Goal: Communication & Community: Ask a question

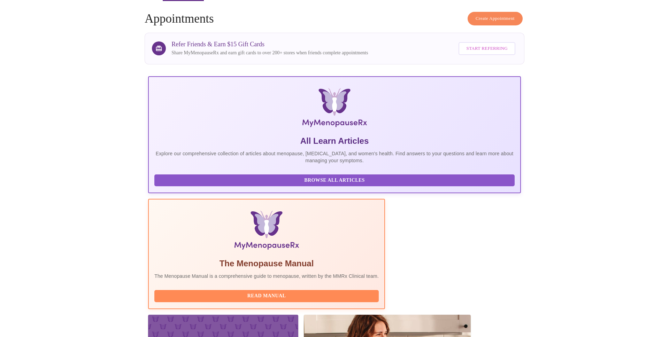
scroll to position [44, 0]
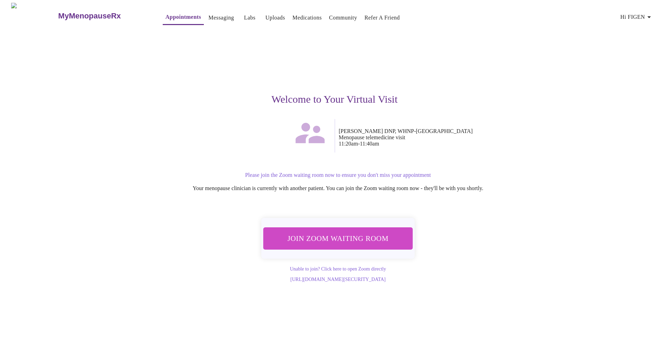
click at [375, 235] on span "Join Zoom Waiting Room" at bounding box center [338, 238] width 131 height 13
click at [494, 107] on div "Welcome to Your Virtual Visit" at bounding box center [335, 74] width 430 height 90
click at [351, 172] on p "Please join the Zoom waiting room now to ensure you don't miss your appointment" at bounding box center [338, 175] width 423 height 6
click at [317, 172] on p "Please join the Zoom waiting room now to ensure you don't miss your appointment" at bounding box center [338, 175] width 423 height 6
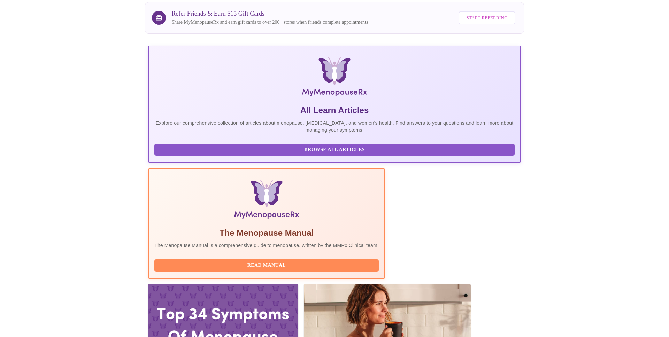
scroll to position [123, 0]
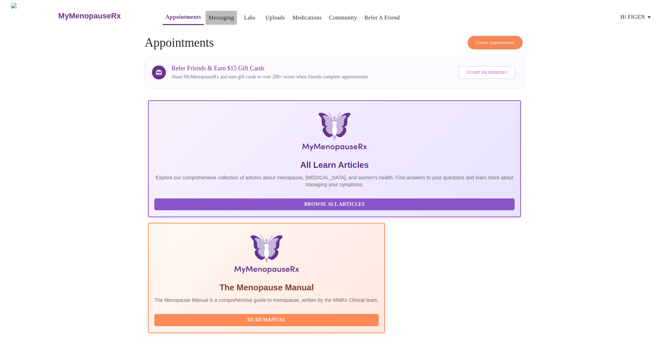
click at [208, 15] on link "Messaging" at bounding box center [220, 18] width 25 height 10
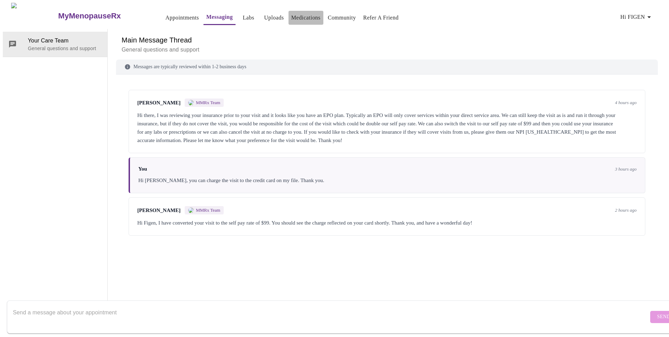
click at [291, 16] on link "Medications" at bounding box center [305, 18] width 29 height 10
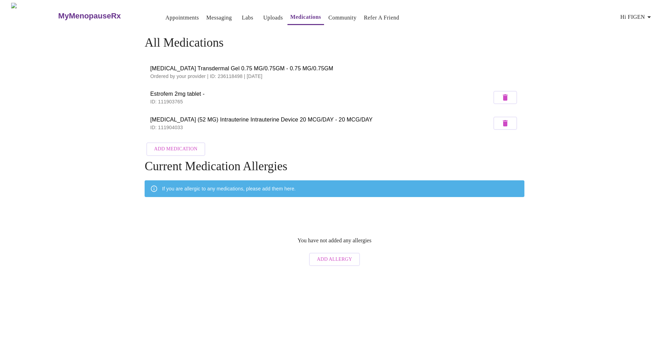
click at [174, 98] on p "ID: 111903765" at bounding box center [321, 101] width 342 height 7
click at [242, 14] on link "Labs" at bounding box center [248, 18] width 12 height 10
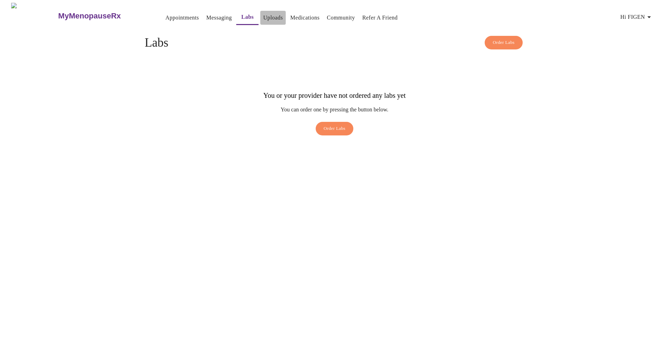
click at [264, 14] on link "Uploads" at bounding box center [273, 18] width 20 height 10
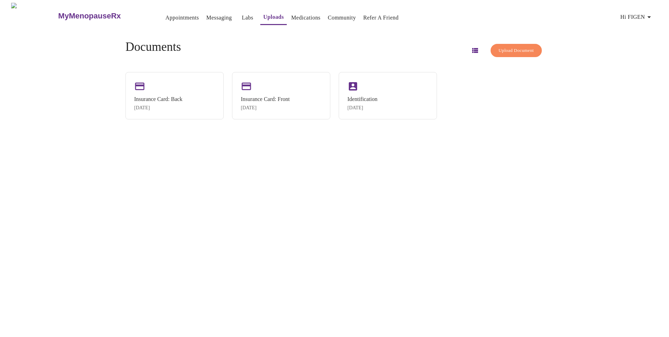
click at [291, 13] on link "Medications" at bounding box center [305, 18] width 29 height 10
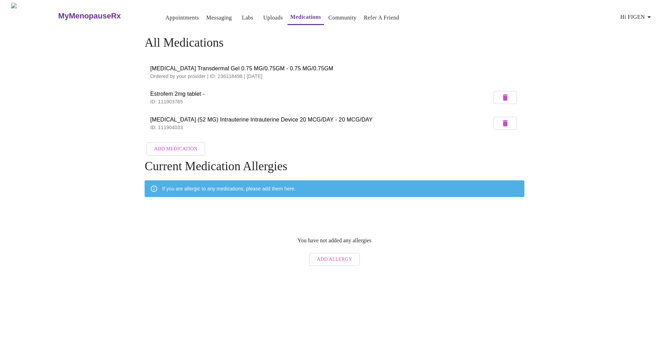
click at [169, 120] on span "Mirena (52 MG) Intrauterine Intrauterine Device 20 MCG/DAY - 20 MCG/DAY" at bounding box center [321, 120] width 342 height 8
click at [170, 98] on p "ID: 111903765" at bounding box center [321, 101] width 342 height 7
click at [170, 93] on span "Estrofem 2mg tablet -" at bounding box center [321, 94] width 342 height 8
click at [647, 14] on span "Hi FIGEN" at bounding box center [637, 17] width 33 height 10
click at [396, 40] on div at bounding box center [334, 168] width 669 height 337
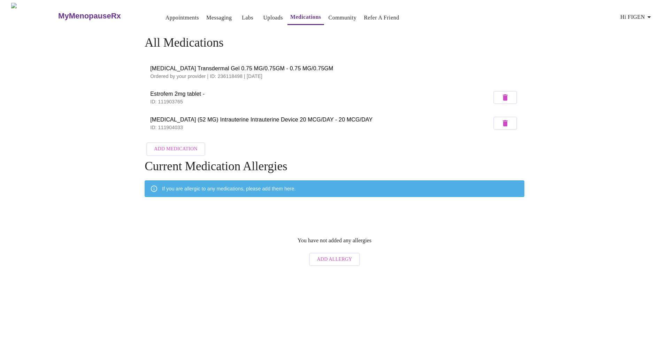
click at [166, 16] on link "Appointments" at bounding box center [182, 18] width 33 height 10
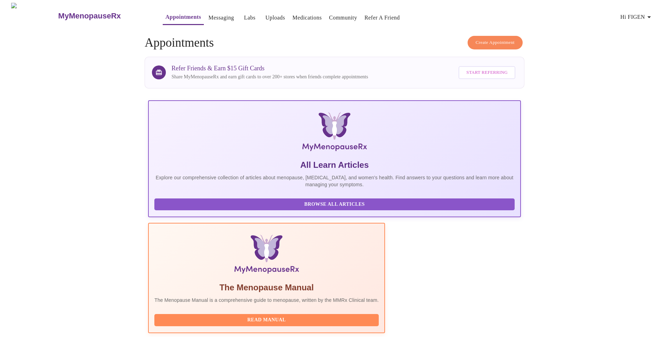
click at [334, 16] on link "Community" at bounding box center [343, 18] width 28 height 10
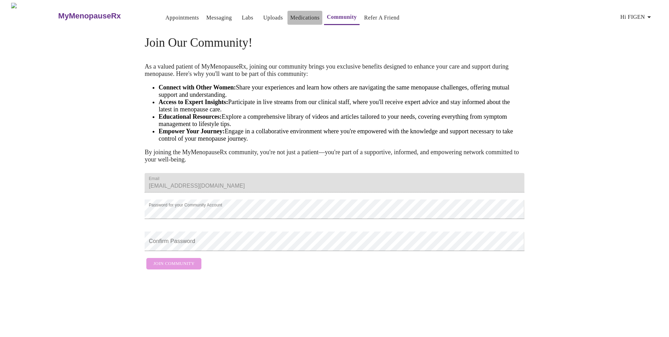
click at [303, 15] on link "Medications" at bounding box center [304, 18] width 29 height 10
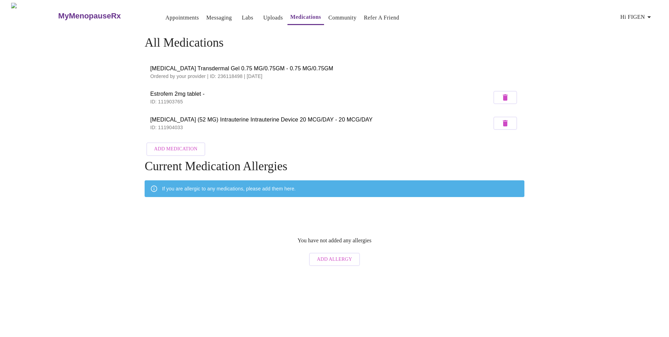
click at [206, 15] on link "Messaging" at bounding box center [218, 18] width 25 height 10
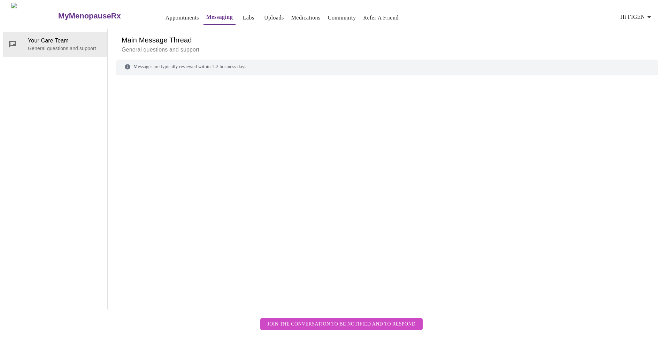
scroll to position [26, 0]
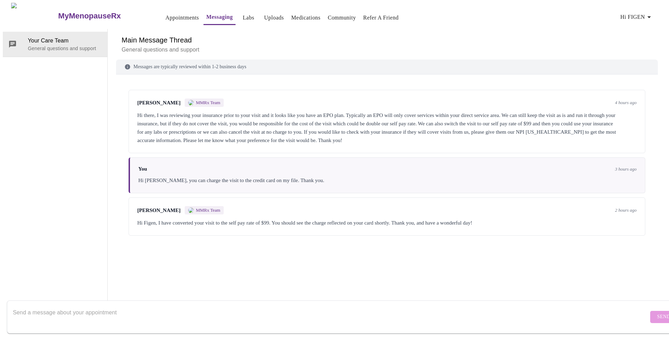
click at [152, 297] on div "Send" at bounding box center [341, 317] width 683 height 40
click at [143, 306] on textarea "Send a message about your appointment" at bounding box center [331, 317] width 636 height 22
click at [267, 306] on textarea "Hi Kristen, Could you please advise the address of the pharmacy on my file? The…" at bounding box center [331, 317] width 636 height 22
click at [307, 306] on textarea "Hi Kristen, Could you please advise the address of the pharmacy on my file? The…" at bounding box center [331, 317] width 636 height 22
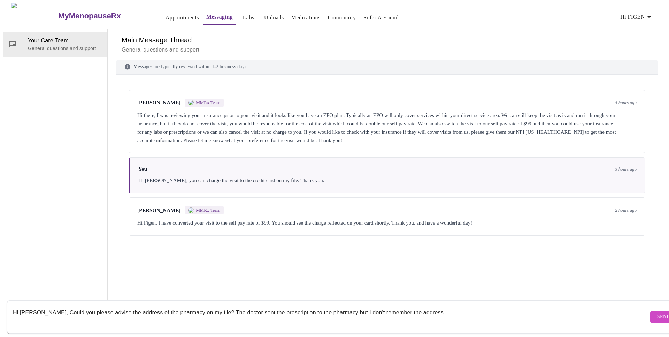
type textarea "Hi Kristen, Could you please advise the address of the pharmacy on my file? The…"
click at [658, 313] on span "Send" at bounding box center [664, 317] width 13 height 9
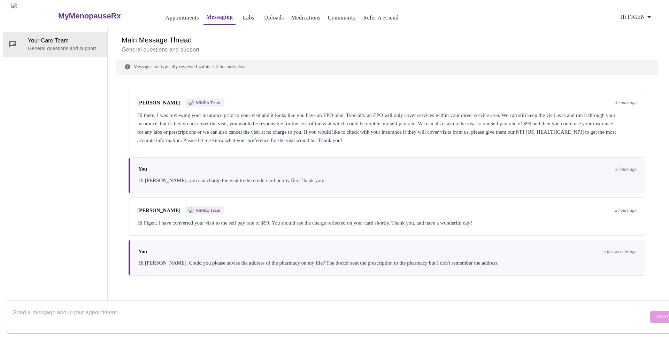
scroll to position [0, 0]
click at [264, 13] on link "Uploads" at bounding box center [274, 18] width 20 height 10
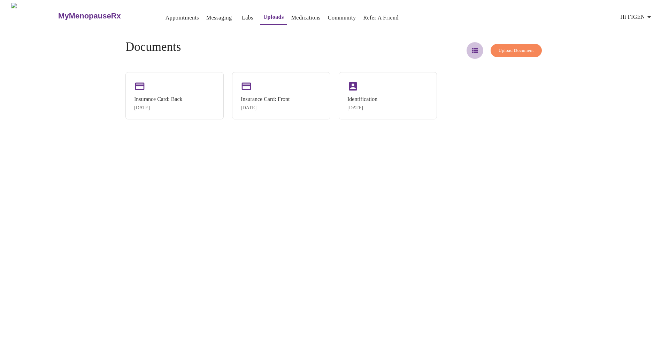
click at [472, 48] on icon "button" at bounding box center [475, 50] width 6 height 5
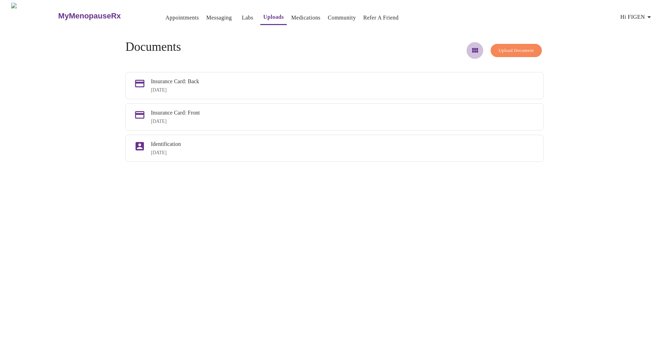
click at [471, 47] on icon "button" at bounding box center [475, 50] width 8 height 8
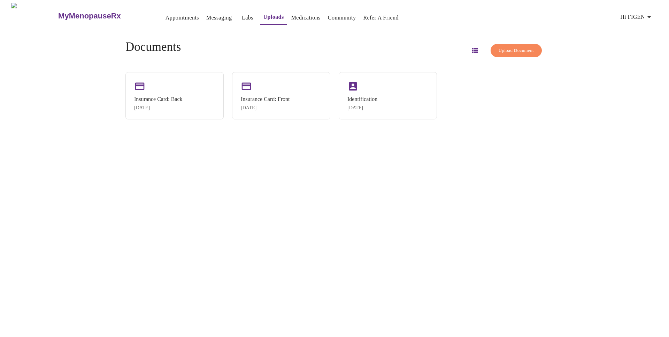
click at [472, 48] on icon "button" at bounding box center [475, 50] width 6 height 5
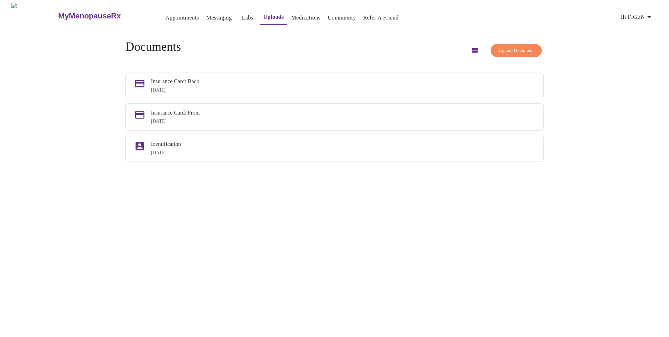
click at [297, 15] on link "Medications" at bounding box center [305, 18] width 29 height 10
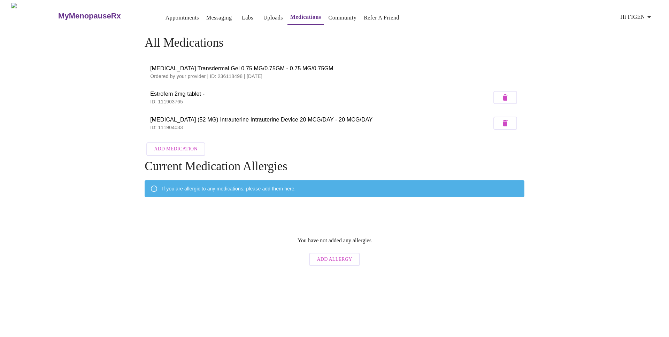
click at [183, 90] on span "Estrofem 2mg tablet -" at bounding box center [321, 94] width 342 height 8
click at [181, 94] on span "Estrofem 2mg tablet -" at bounding box center [321, 94] width 342 height 8
click at [173, 98] on p "ID: 111903765" at bounding box center [321, 101] width 342 height 7
click at [81, 14] on h3 "MyMenopauseRx" at bounding box center [89, 16] width 63 height 9
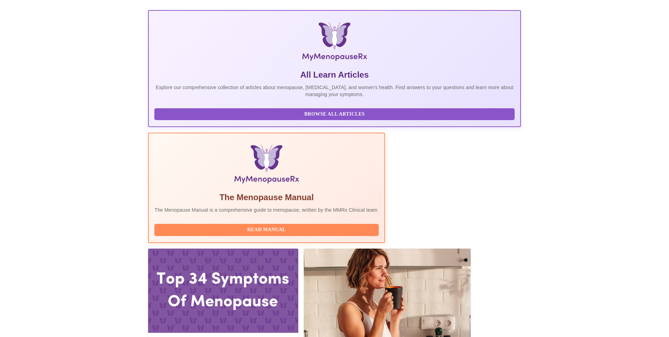
scroll to position [123, 0]
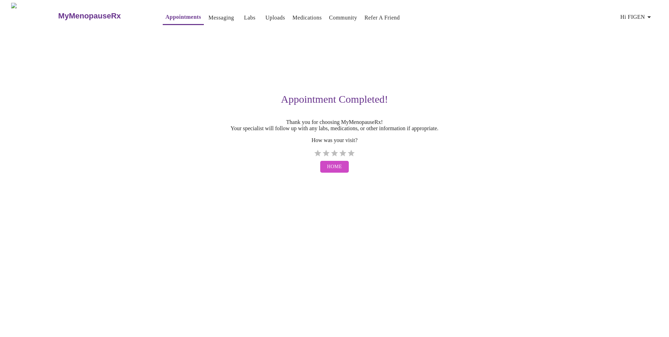
click at [58, 12] on h3 "MyMenopauseRx" at bounding box center [89, 16] width 63 height 9
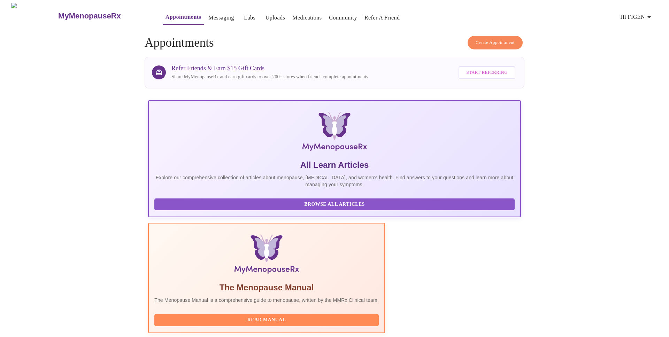
drag, startPoint x: 328, startPoint y: 134, endPoint x: 334, endPoint y: 2, distance: 132.6
click at [646, 12] on span "Hi FIGEN" at bounding box center [637, 17] width 33 height 10
click at [642, 15] on li "Settings" at bounding box center [640, 14] width 32 height 13
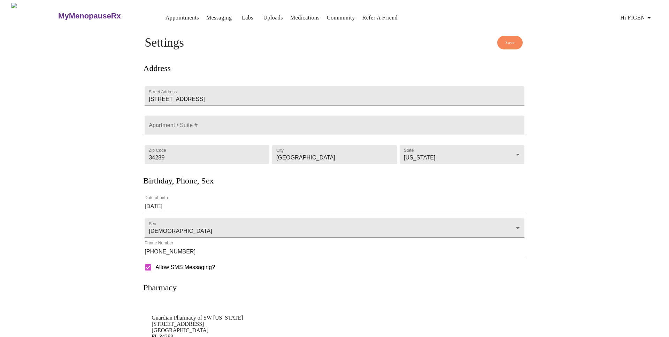
scroll to position [51, 0]
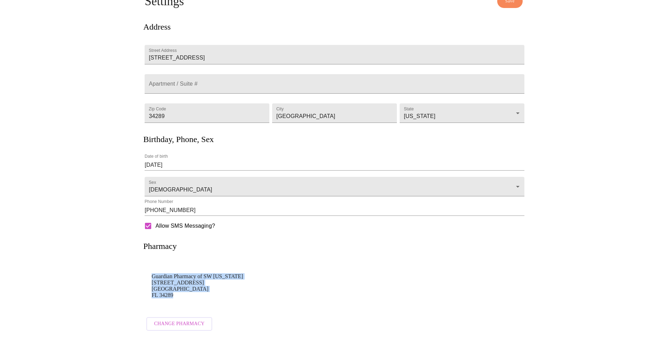
drag, startPoint x: 152, startPoint y: 265, endPoint x: 181, endPoint y: 287, distance: 37.1
click at [181, 287] on p "Guardian Pharmacy of SW Florida 4873 Plantation Blvd North Port FL 34289" at bounding box center [335, 286] width 366 height 25
copy p "Guardian Pharmacy of SW Florida 4873 Plantation Blvd North Port FL 34289"
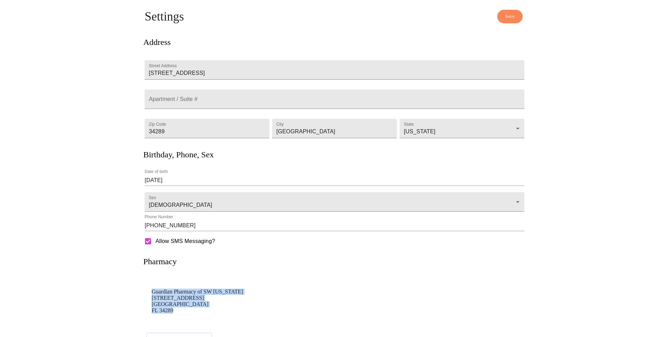
scroll to position [0, 0]
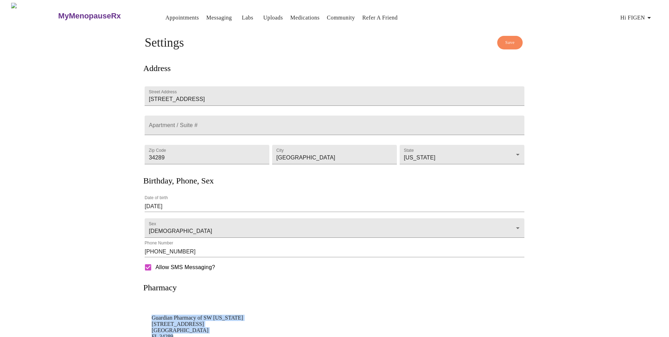
click at [206, 13] on link "Messaging" at bounding box center [218, 18] width 25 height 10
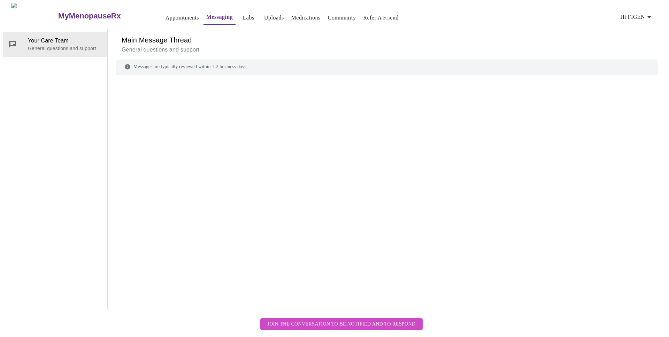
scroll to position [26, 0]
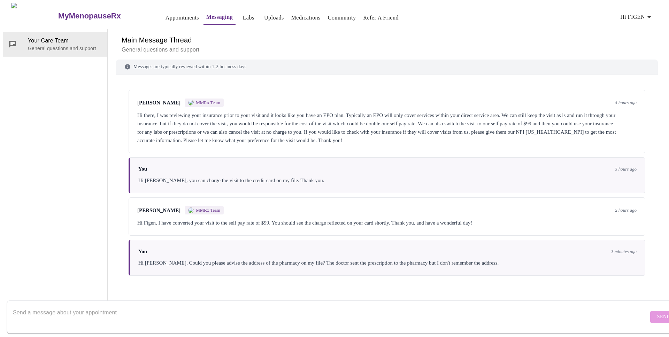
click at [109, 306] on textarea "Send a message about your appointment" at bounding box center [331, 317] width 636 height 22
type textarea "I"
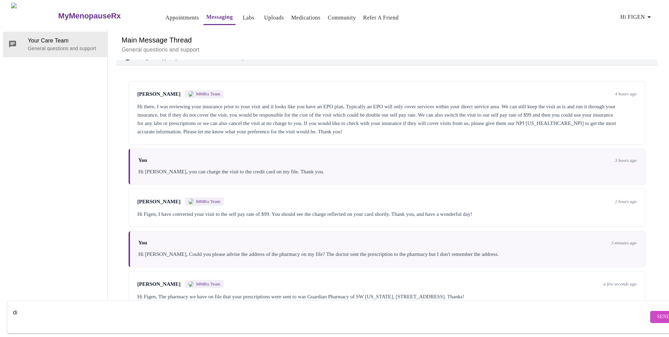
type textarea "d"
type textarea "Thank you"
click at [658, 313] on span "Send" at bounding box center [664, 317] width 13 height 9
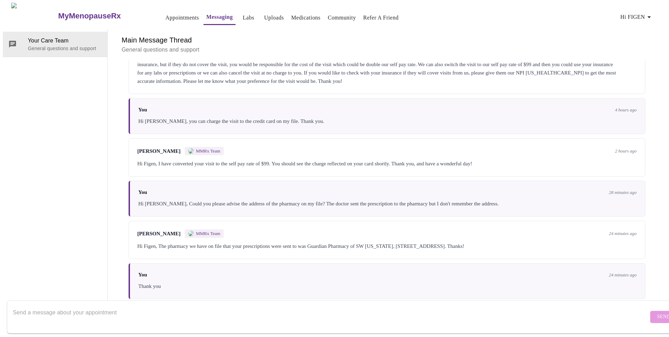
scroll to position [162, 0]
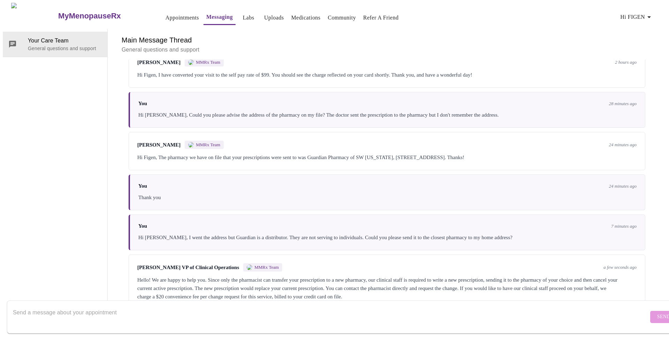
click at [96, 306] on textarea "Send a message about your appointment" at bounding box center [331, 317] width 636 height 22
type textarea "T"
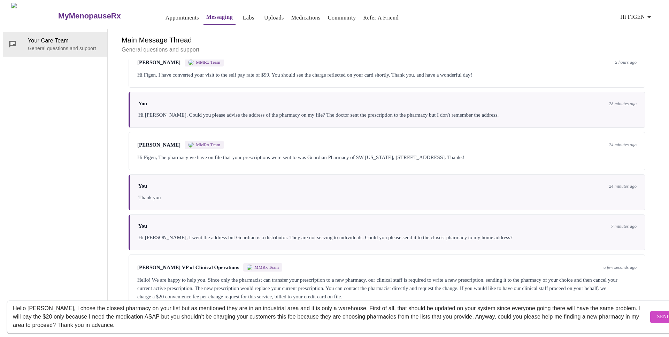
scroll to position [0, 0]
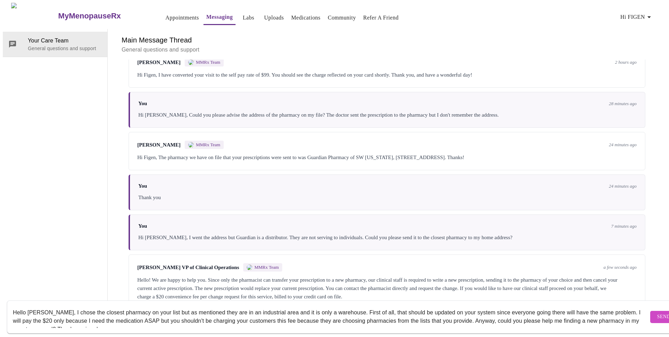
type textarea "Hello [PERSON_NAME], I chose the closest pharmacy on your list but as mentioned…"
click at [658, 313] on span "Send" at bounding box center [664, 317] width 13 height 9
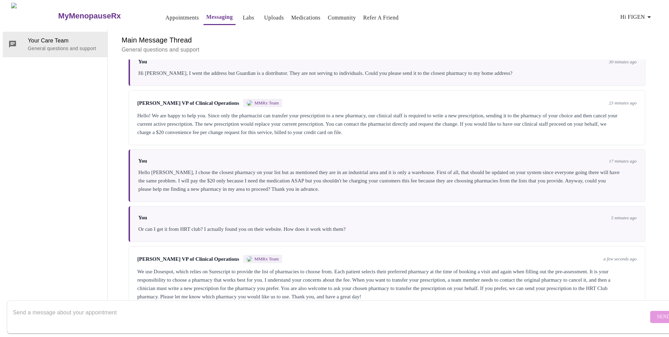
scroll to position [332, 0]
click at [272, 306] on textarea "Send a message about your appointment" at bounding box center [331, 317] width 636 height 22
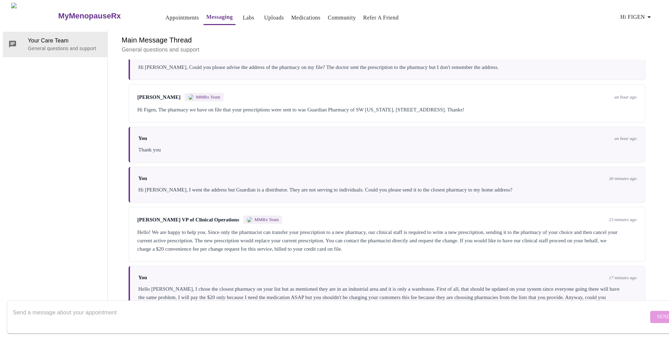
scroll to position [196, 0]
click at [342, 106] on div "Hi Figen, The pharmacy we have on file that your prescriptions were sent to was…" at bounding box center [387, 110] width 500 height 8
drag, startPoint x: 326, startPoint y: 90, endPoint x: 371, endPoint y: 90, distance: 45.3
click at [372, 106] on div "Hi Figen, The pharmacy we have on file that your prescriptions were sent to was…" at bounding box center [387, 110] width 500 height 8
copy div "Guardian Pharmacy"
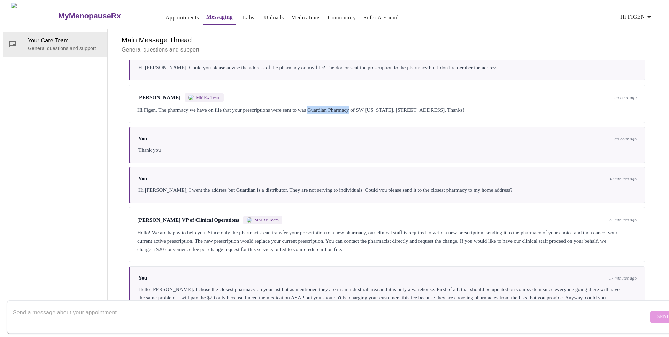
scroll to position [194, 0]
click at [380, 107] on div "Hi Figen, The pharmacy we have on file that your prescriptions were sent to was…" at bounding box center [387, 111] width 500 height 8
click at [410, 107] on div "Hi Figen, The pharmacy we have on file that your prescriptions were sent to was…" at bounding box center [387, 111] width 500 height 8
drag, startPoint x: 409, startPoint y: 91, endPoint x: 457, endPoint y: 92, distance: 48.1
click at [458, 107] on div "Hi Figen, The pharmacy we have on file that your prescriptions were sent to was…" at bounding box center [387, 111] width 500 height 8
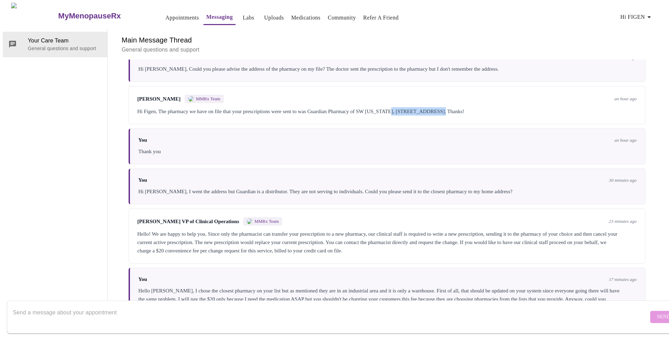
copy div "4873 Plantation Blvd"
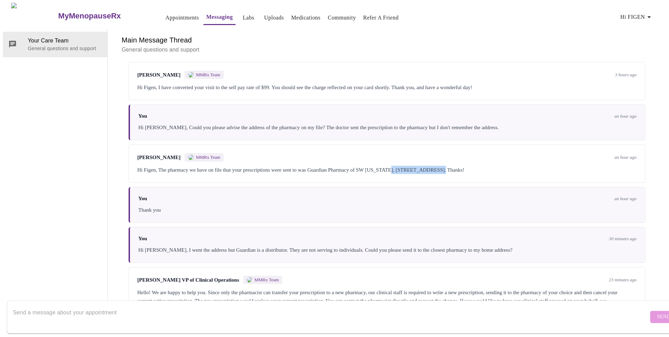
scroll to position [0, 0]
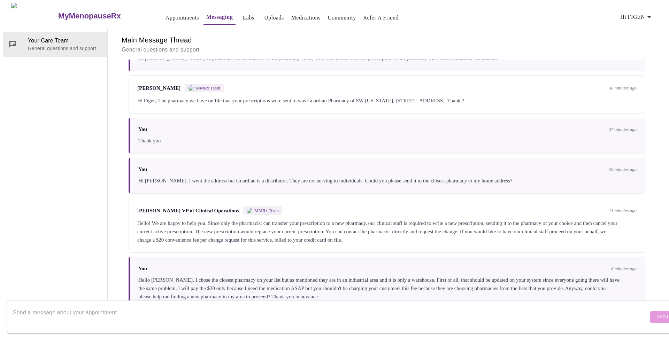
scroll to position [26, 0]
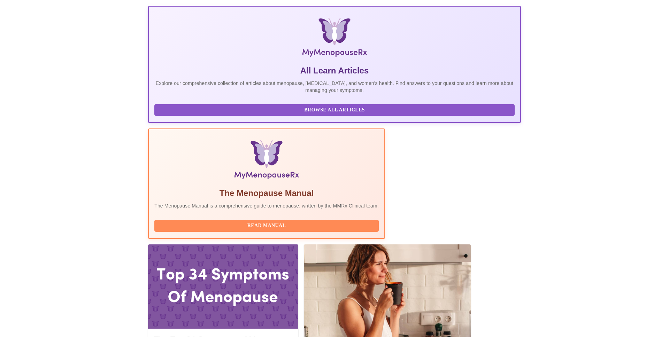
scroll to position [123, 0]
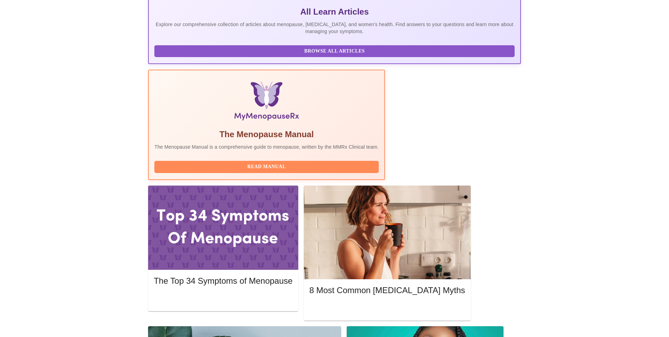
scroll to position [185, 0]
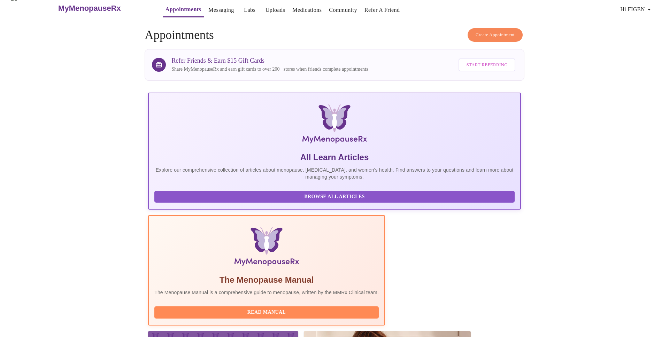
scroll to position [0, 0]
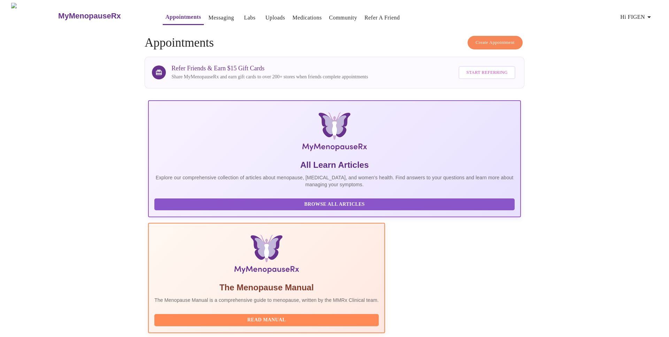
click at [244, 15] on link "Labs" at bounding box center [250, 18] width 12 height 10
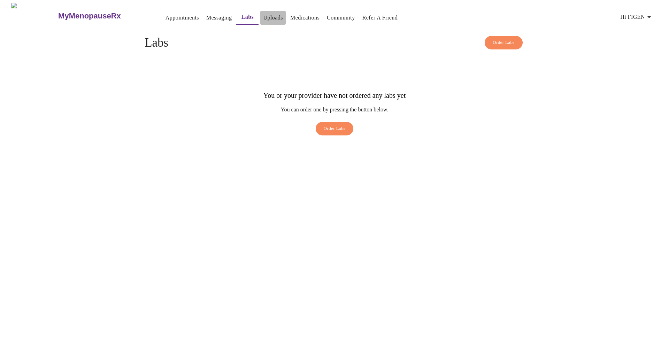
click at [263, 13] on link "Uploads" at bounding box center [273, 18] width 20 height 10
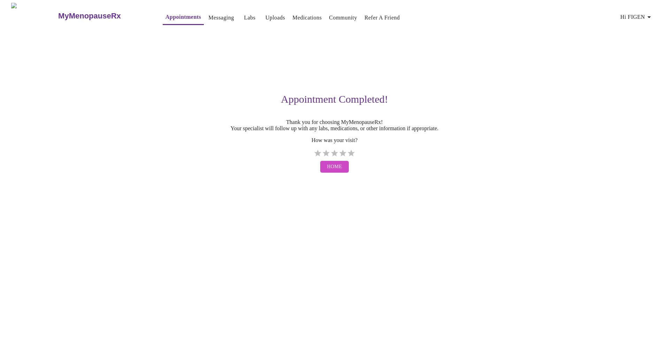
click at [334, 172] on span "Home" at bounding box center [334, 167] width 15 height 9
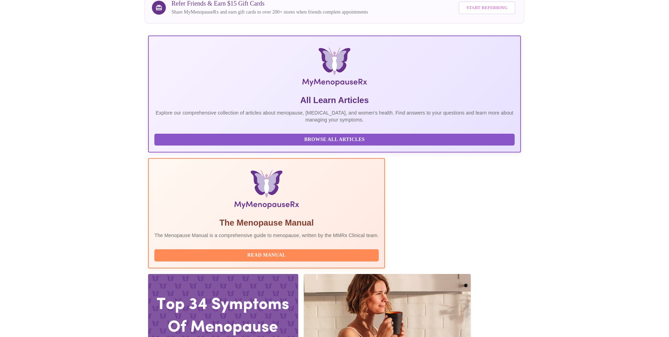
scroll to position [123, 0]
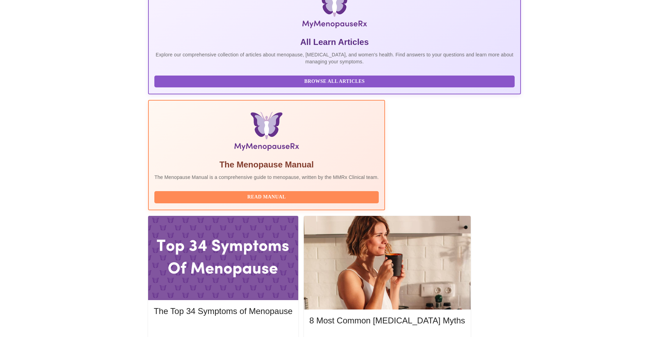
drag, startPoint x: 282, startPoint y: 302, endPoint x: 322, endPoint y: 301, distance: 40.4
copy span "[PERSON_NAME]"
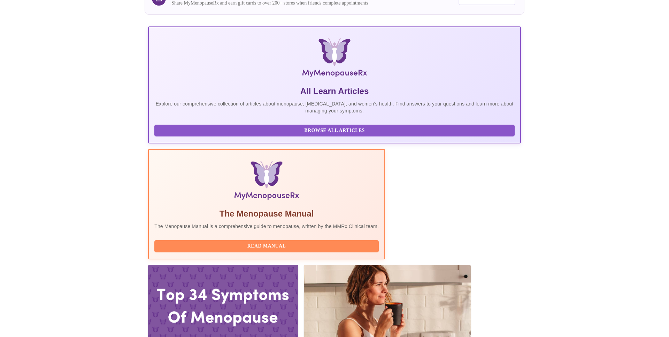
scroll to position [0, 0]
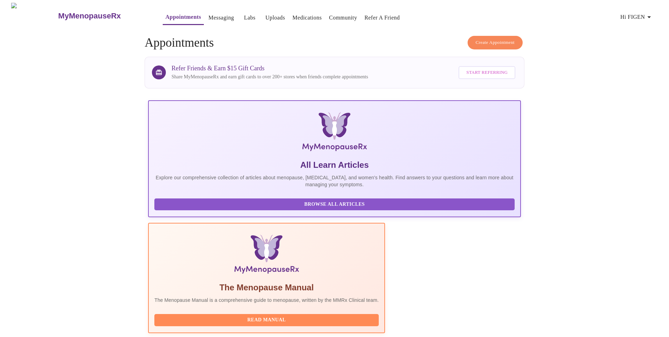
click at [74, 12] on h3 "MyMenopauseRx" at bounding box center [89, 16] width 63 height 9
click at [332, 15] on link "Community" at bounding box center [343, 18] width 28 height 10
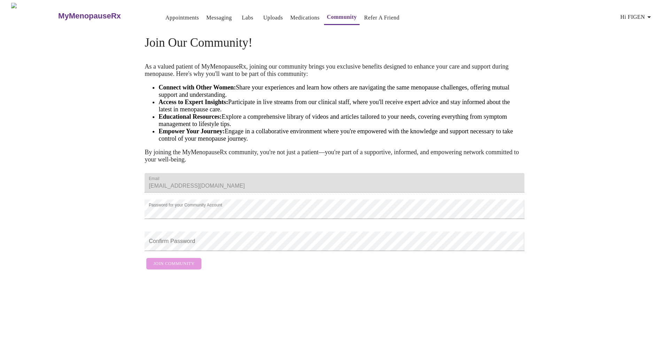
click at [207, 14] on link "Messaging" at bounding box center [218, 18] width 25 height 10
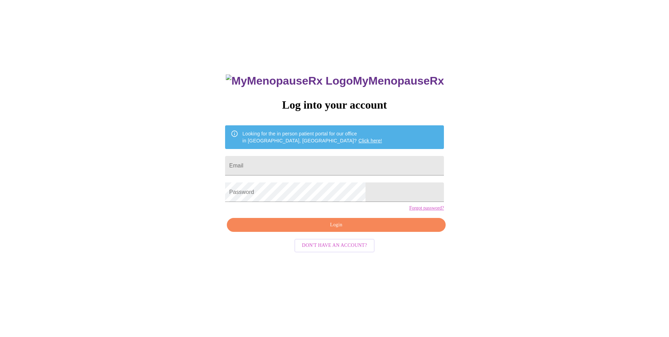
scroll to position [7, 0]
click at [307, 163] on input "Email" at bounding box center [334, 166] width 219 height 20
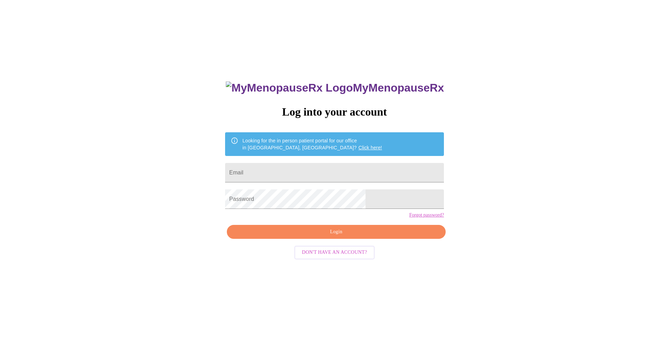
scroll to position [7, 0]
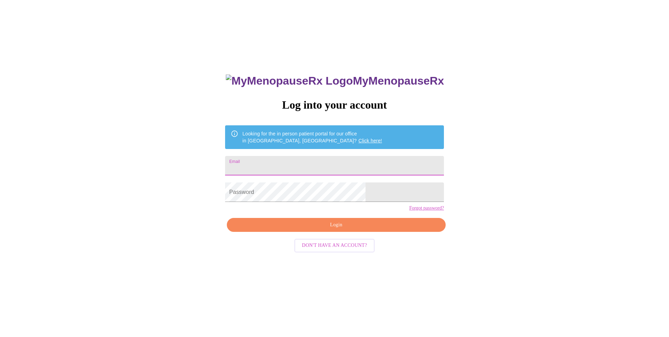
click at [305, 161] on input "Email" at bounding box center [334, 166] width 219 height 20
type input "O"
type input "[EMAIL_ADDRESS][DOMAIN_NAME]"
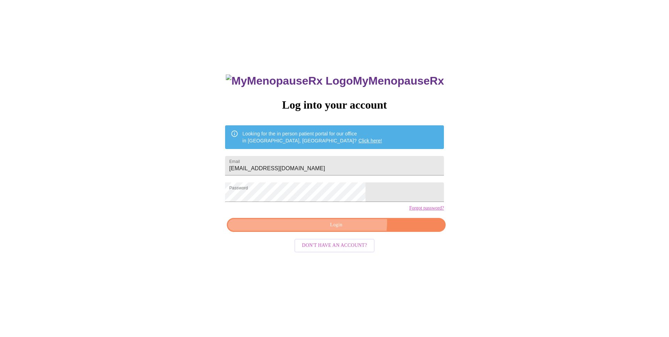
click at [346, 230] on span "Login" at bounding box center [336, 225] width 203 height 9
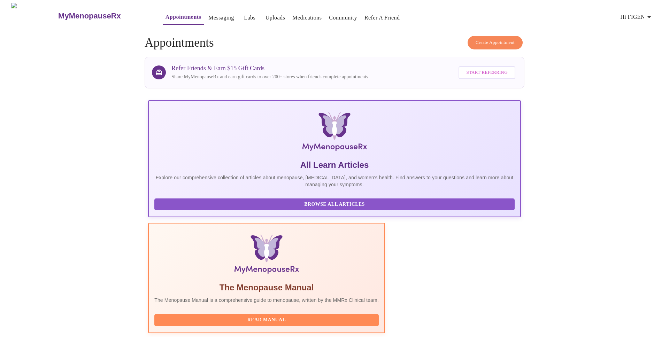
scroll to position [123, 0]
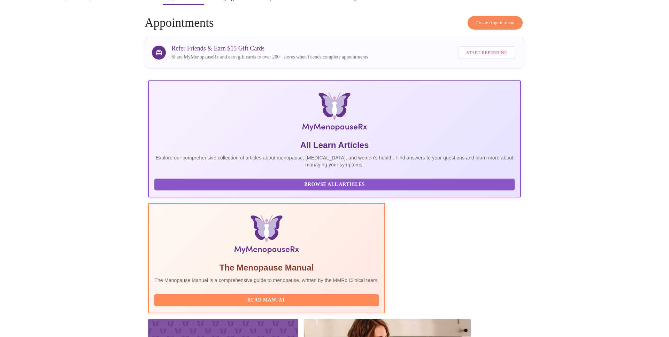
scroll to position [0, 0]
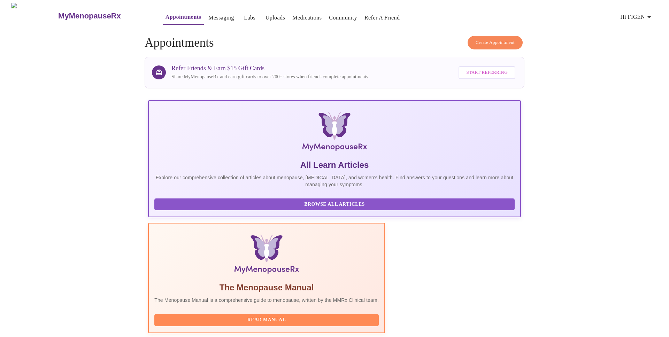
click at [292, 13] on link "Medications" at bounding box center [306, 18] width 29 height 10
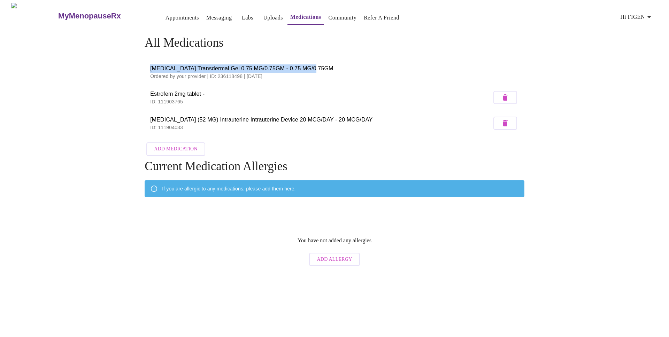
drag, startPoint x: 152, startPoint y: 66, endPoint x: 309, endPoint y: 66, distance: 156.9
click at [309, 66] on span "[MEDICAL_DATA] Transdermal Gel 0.75 MG/0.75GM - 0.75 MG/0.75GM" at bounding box center [334, 68] width 369 height 8
copy span "[MEDICAL_DATA] Transdermal Gel 0.75 MG/0.75GM - 0.75 MG/0.75GM"
click at [182, 77] on p "Ordered by your provider | ID: 236118498 | [DATE]" at bounding box center [334, 76] width 369 height 7
drag, startPoint x: 208, startPoint y: 74, endPoint x: 240, endPoint y: 75, distance: 31.7
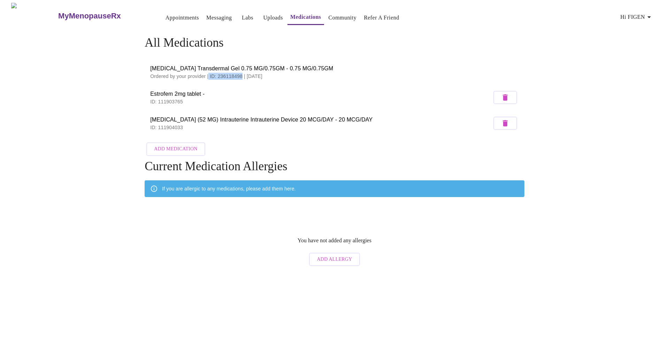
click at [240, 75] on p "Ordered by your provider | ID: 236118498 | [DATE]" at bounding box center [334, 76] width 369 height 7
copy p "ID: 236118498"
click at [206, 13] on link "Messaging" at bounding box center [218, 18] width 25 height 10
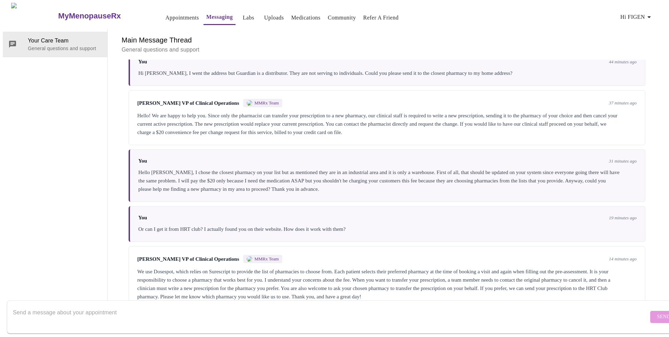
scroll to position [332, 0]
click at [218, 306] on textarea "Send a message about your appointment" at bounding box center [331, 317] width 636 height 22
type textarea "Could you please send it to HRT Club Pharmacy?"
click at [658, 313] on span "Send" at bounding box center [664, 317] width 13 height 9
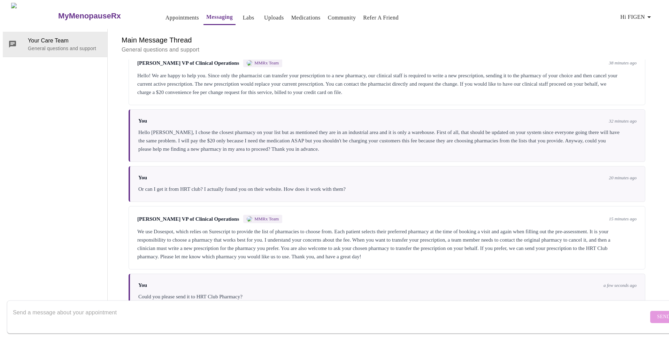
scroll to position [0, 0]
click at [166, 15] on link "Appointments" at bounding box center [182, 18] width 33 height 10
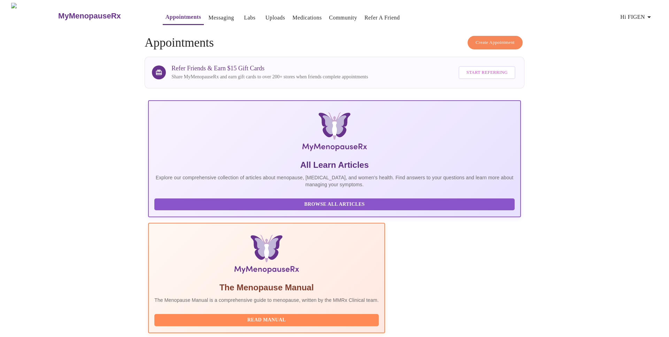
click at [292, 14] on link "Medications" at bounding box center [306, 18] width 29 height 10
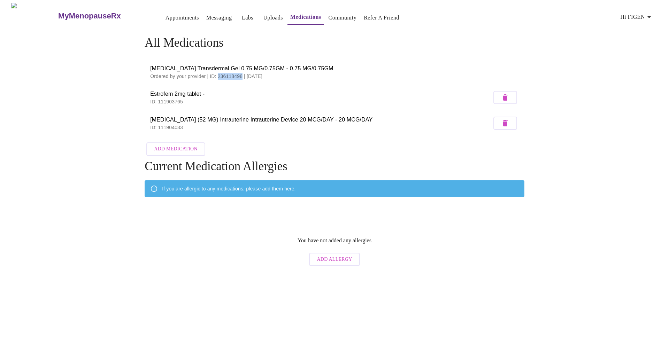
drag, startPoint x: 216, startPoint y: 74, endPoint x: 241, endPoint y: 89, distance: 28.6
click at [241, 74] on p "Ordered by your provider | ID: 236118498 | [DATE]" at bounding box center [334, 76] width 369 height 7
copy p "236118498"
click at [206, 17] on link "Messaging" at bounding box center [218, 18] width 25 height 10
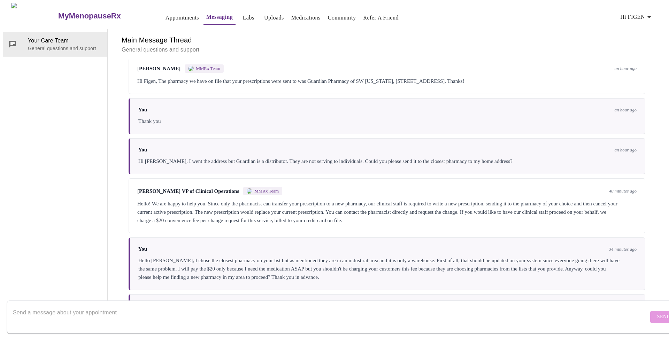
scroll to position [221, 0]
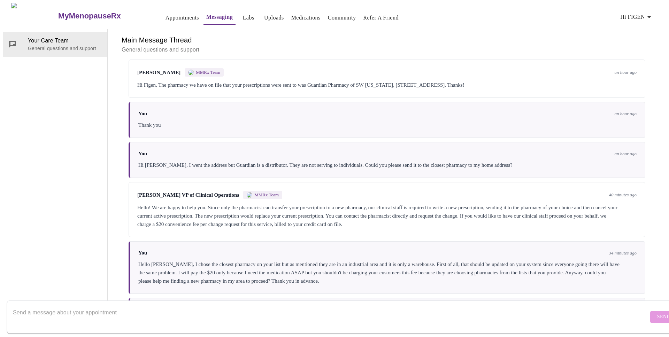
drag, startPoint x: 327, startPoint y: 65, endPoint x: 515, endPoint y: 67, distance: 188.3
click at [515, 81] on div "Hi Figen, The pharmacy we have on file that your prescriptions were sent to was…" at bounding box center [387, 85] width 500 height 8
copy div "Guardian Pharmacy of SW [US_STATE], [STREET_ADDRESS]"
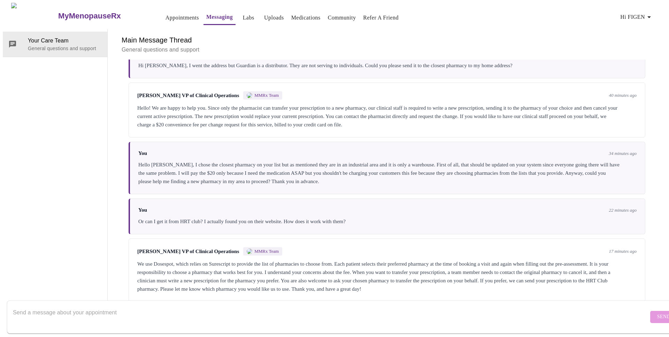
scroll to position [373, 0]
